Goal: Check status

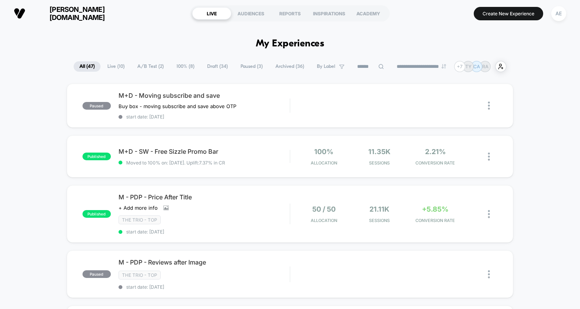
click at [247, 194] on span "M - PDP - Price After Title" at bounding box center [204, 197] width 171 height 8
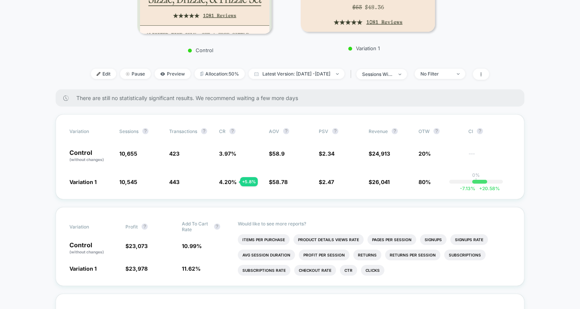
scroll to position [195, 0]
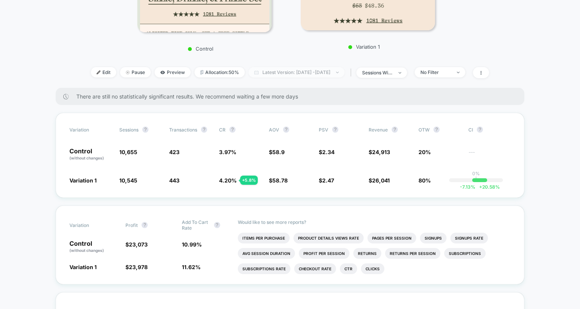
click at [285, 70] on span "Latest Version: Aug 13, 2025 - Aug 25, 2025" at bounding box center [297, 72] width 96 height 10
select select "*"
select select "****"
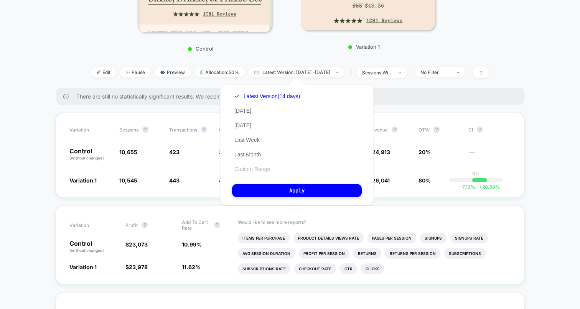
click at [249, 172] on button "Custom Range" at bounding box center [252, 169] width 40 height 7
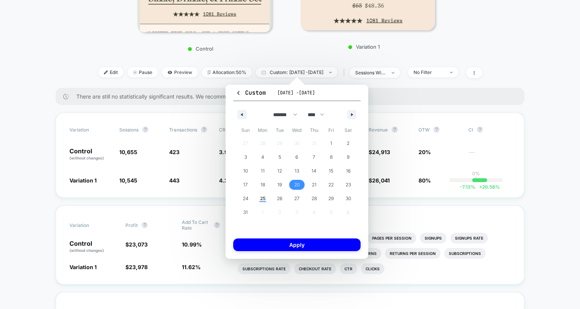
click at [296, 184] on span "20" at bounding box center [296, 185] width 5 height 14
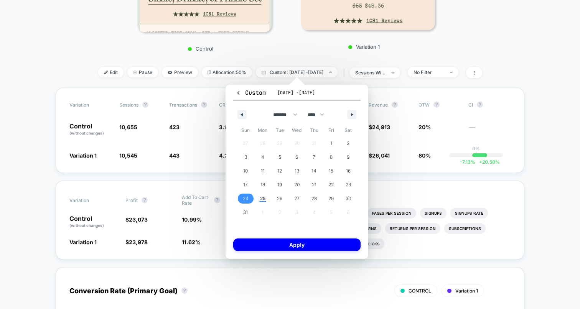
click at [247, 198] on span "24" at bounding box center [246, 199] width 6 height 14
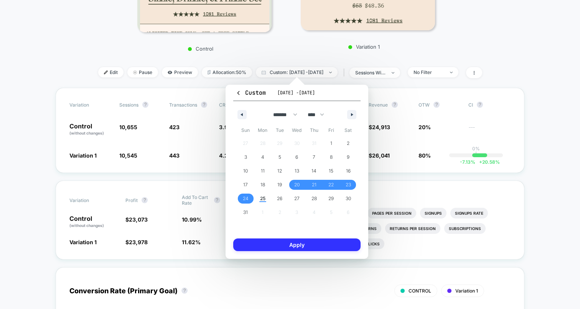
click at [295, 242] on button "Apply" at bounding box center [296, 245] width 127 height 13
